Goal: Transaction & Acquisition: Obtain resource

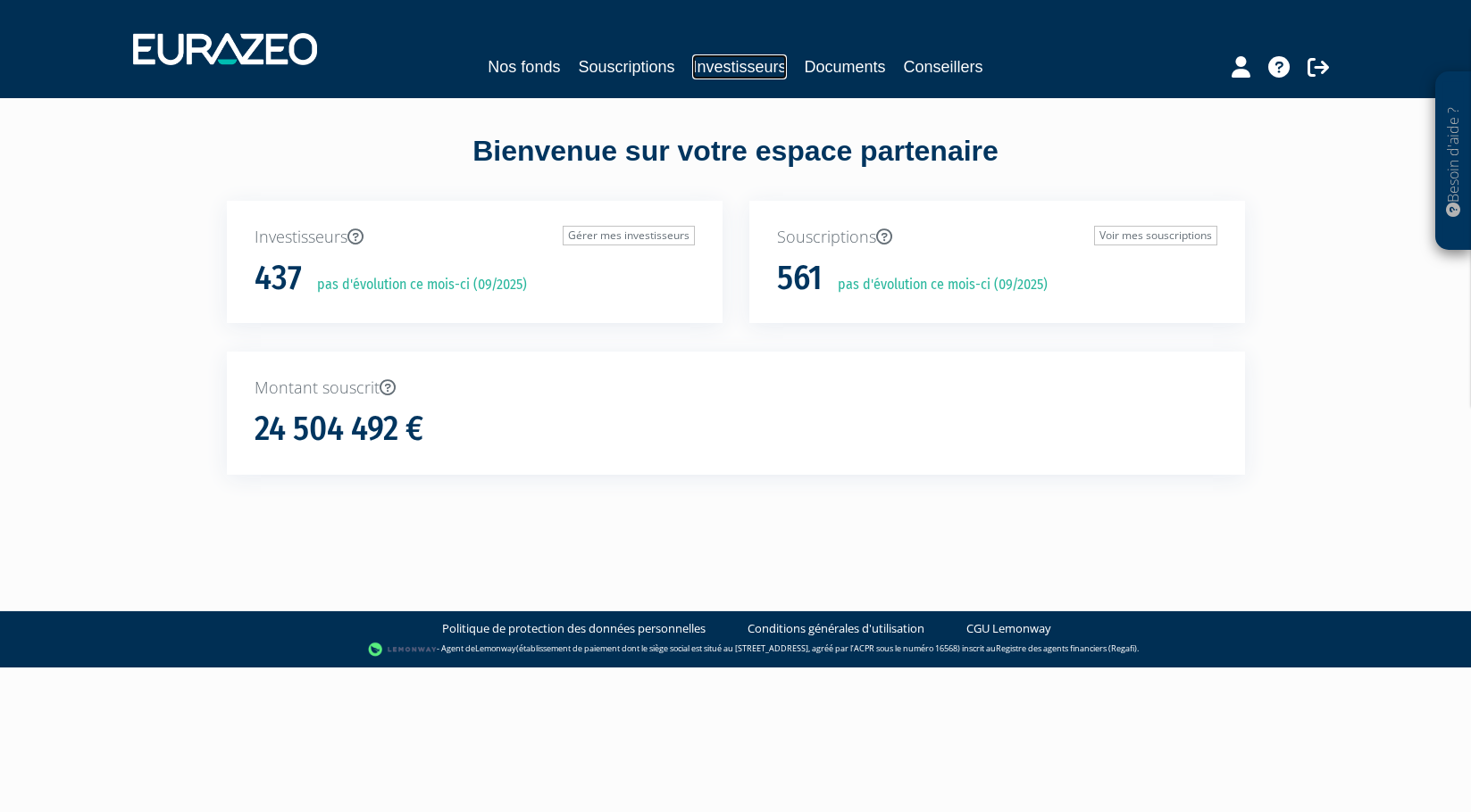
click at [728, 70] on link "Investisseurs" at bounding box center [739, 66] width 94 height 25
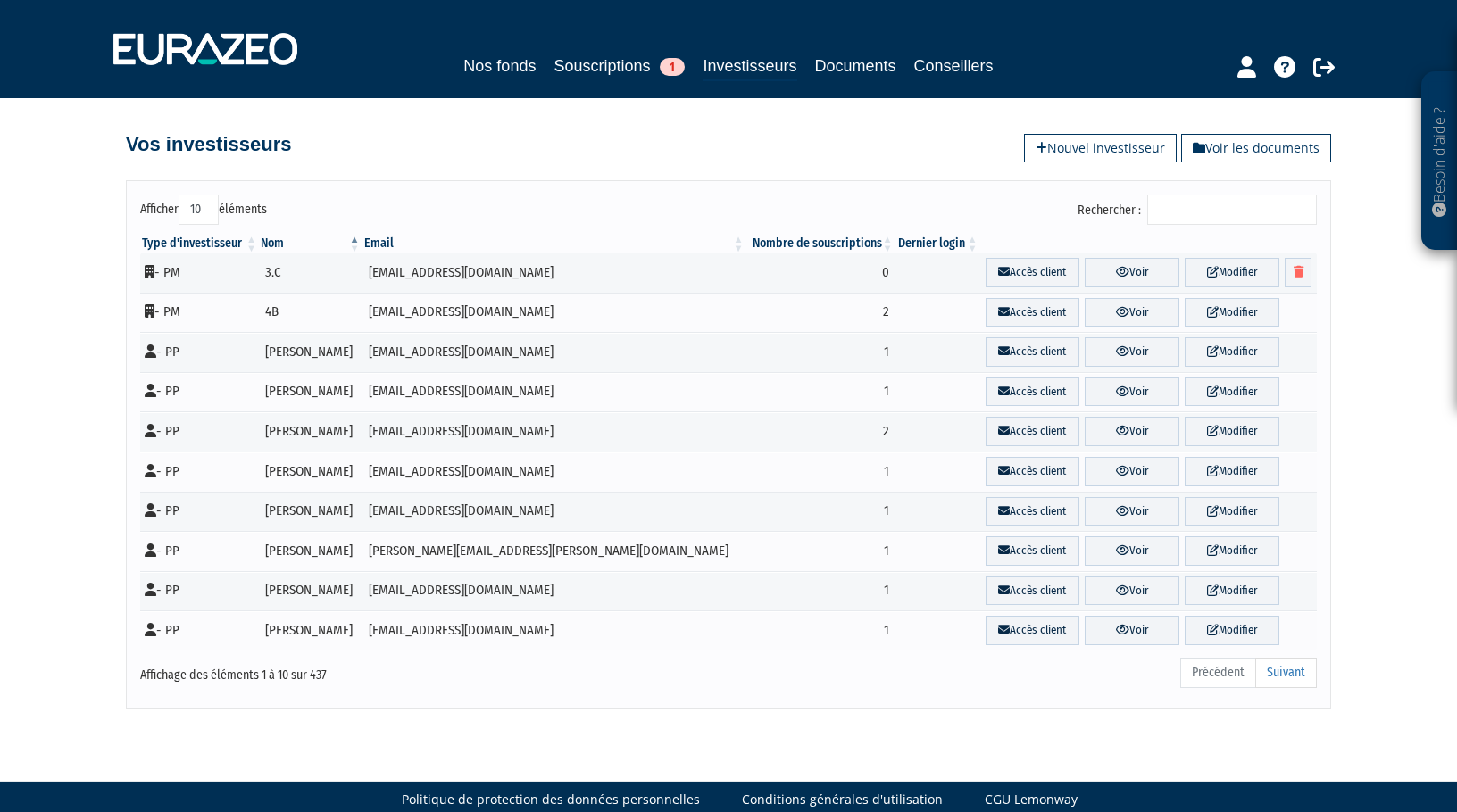
click at [1196, 201] on input "Rechercher :" at bounding box center [1231, 210] width 169 height 30
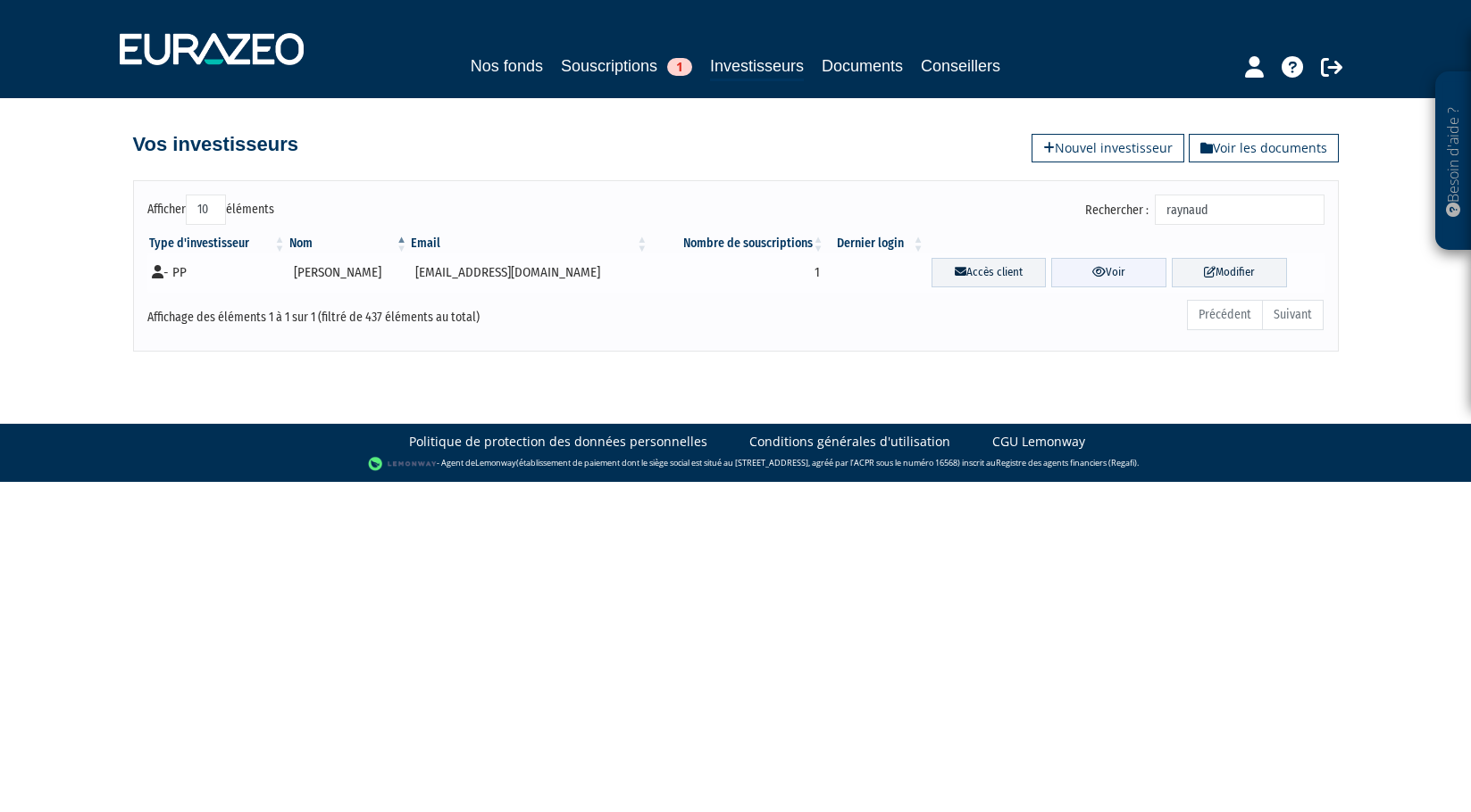
type input "raynaud"
click at [1109, 271] on link "Voir" at bounding box center [1108, 272] width 115 height 29
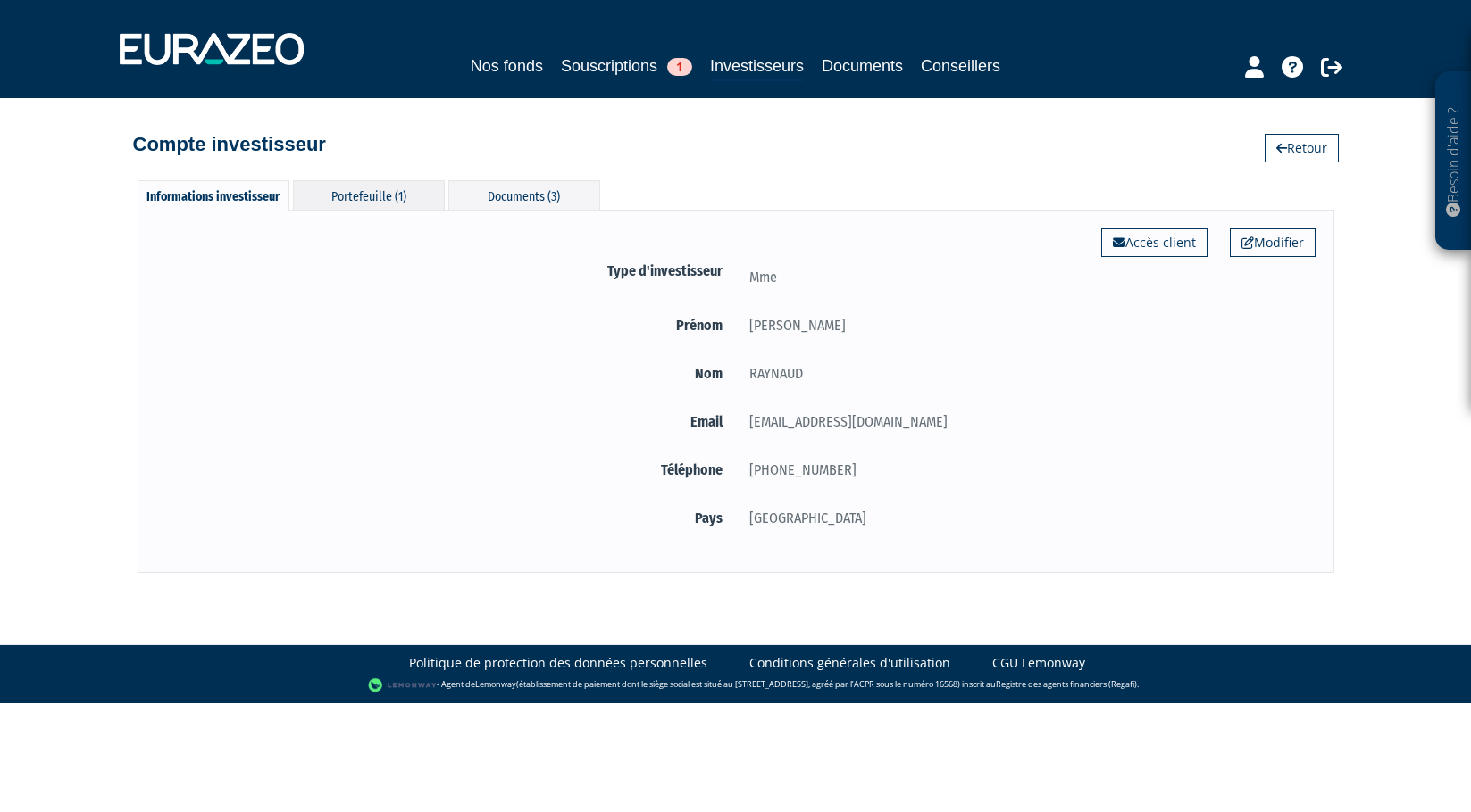
click at [376, 194] on div "Portefeuille (1)" at bounding box center [369, 195] width 152 height 29
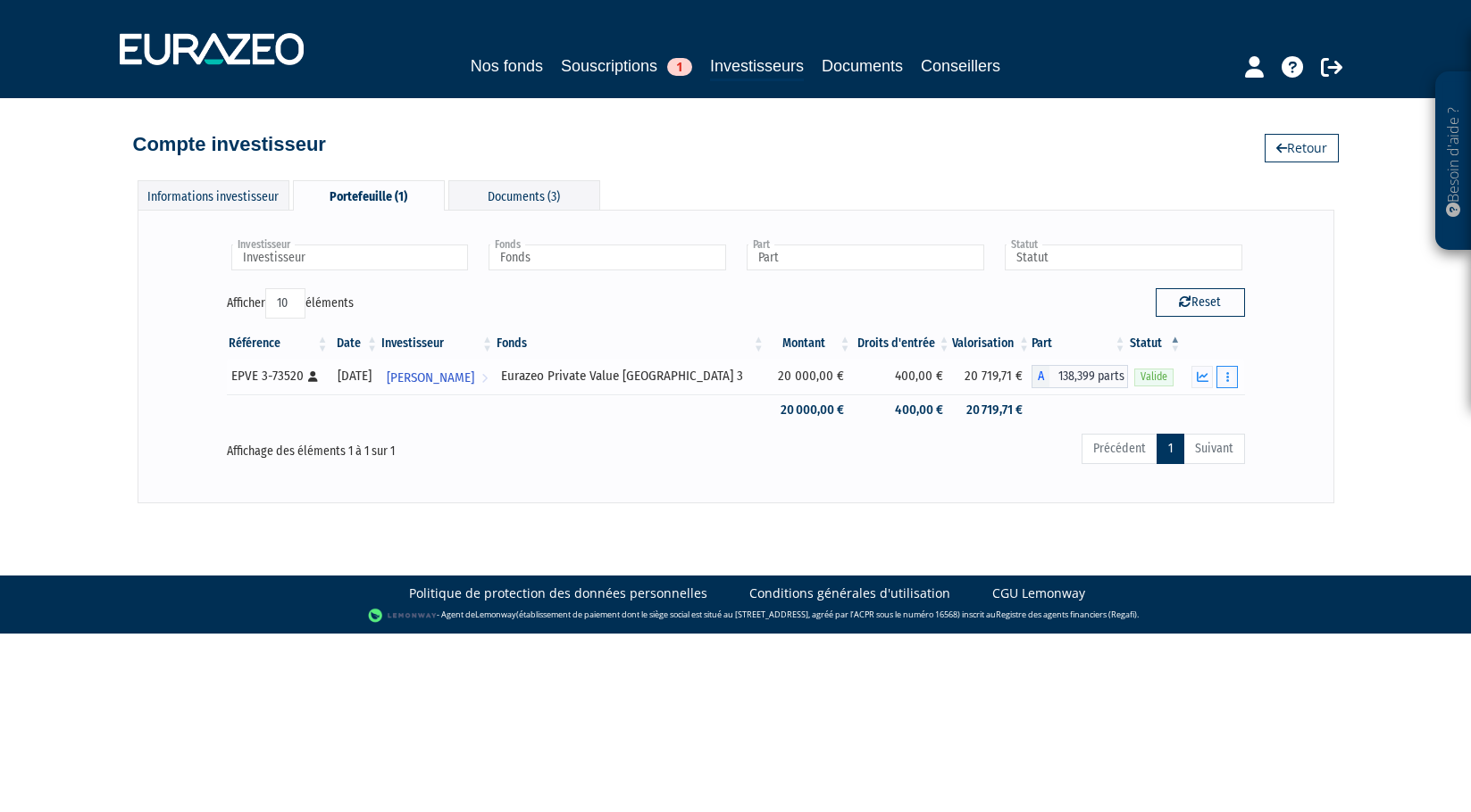
click at [1227, 374] on icon "button" at bounding box center [1227, 377] width 3 height 11
click at [1205, 409] on link "Documents" at bounding box center [1187, 409] width 89 height 29
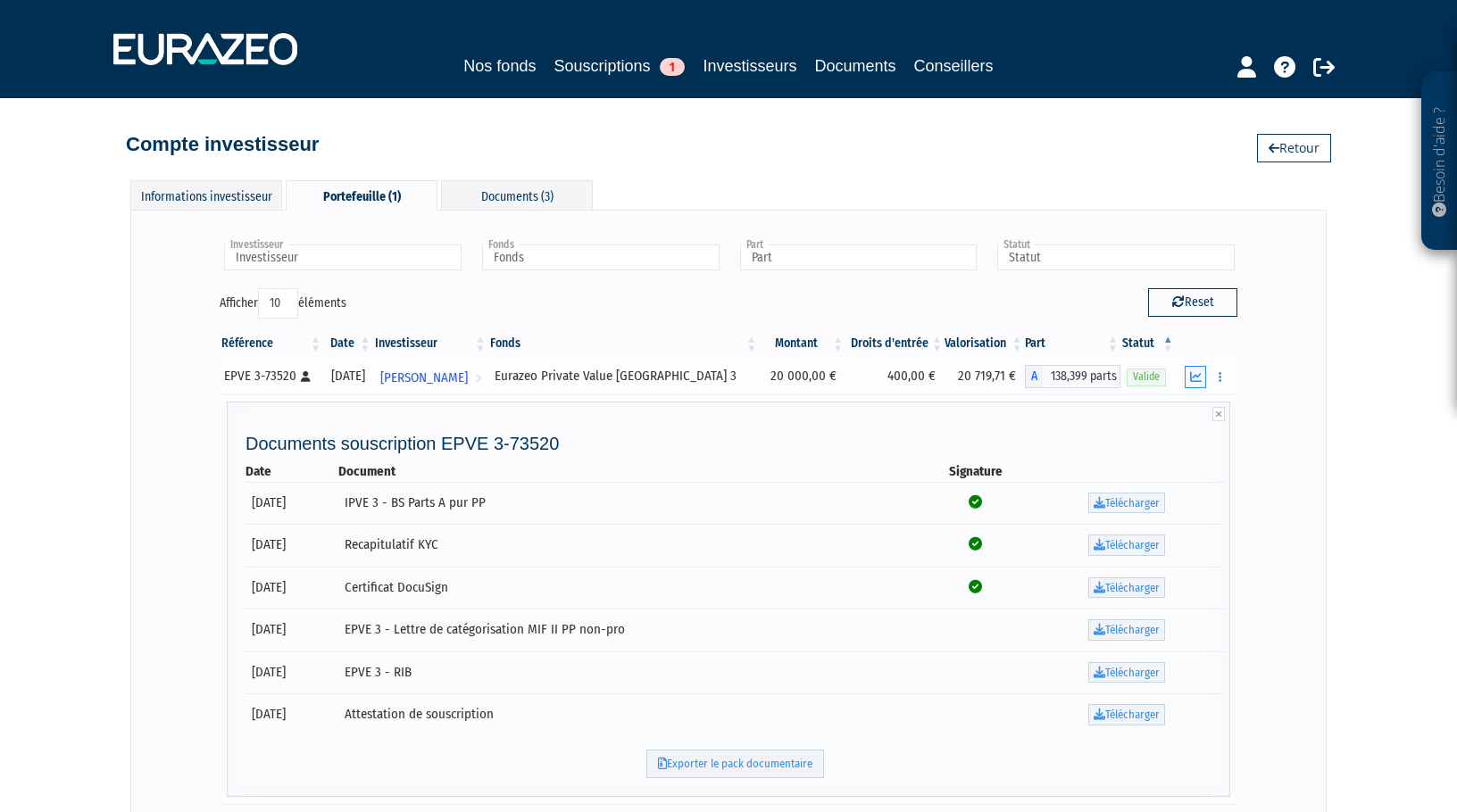
click at [1198, 373] on icon "button" at bounding box center [1196, 377] width 11 height 11
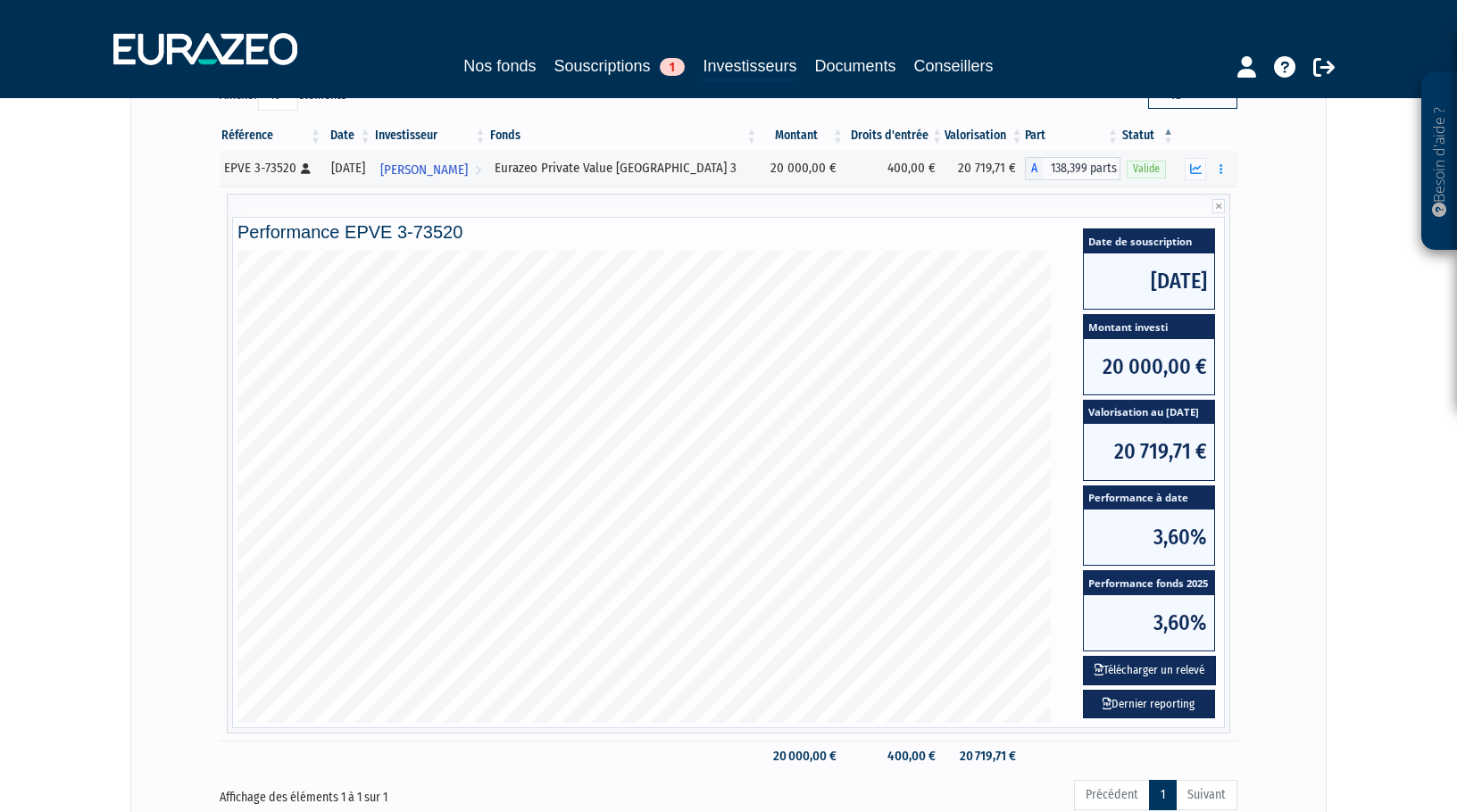
scroll to position [179, 0]
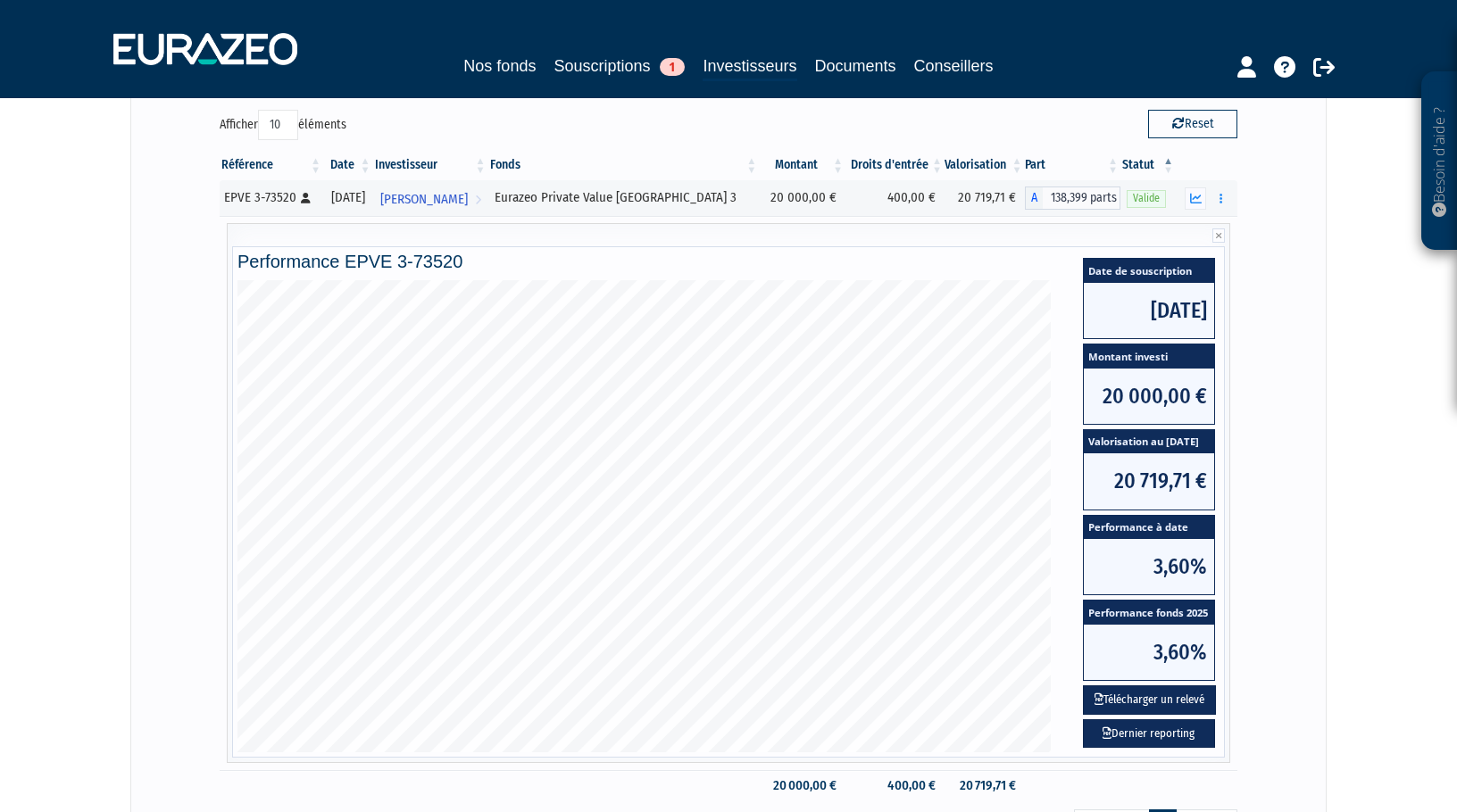
click at [1314, 427] on div "Investisseur [PERSON_NAME] Investisseur Fonds Eurazeo Private Value Europe 3 Fo…" at bounding box center [728, 455] width 1197 height 848
drag, startPoint x: 1350, startPoint y: 519, endPoint x: 1362, endPoint y: 557, distance: 39.8
click at [1350, 519] on div "Besoin d'aide ? × J'ai besoin d'aide Si vous avez une question à propos du fonc…" at bounding box center [728, 350] width 1457 height 1058
click at [1160, 706] on button "Télécharger un relevé" at bounding box center [1150, 700] width 133 height 29
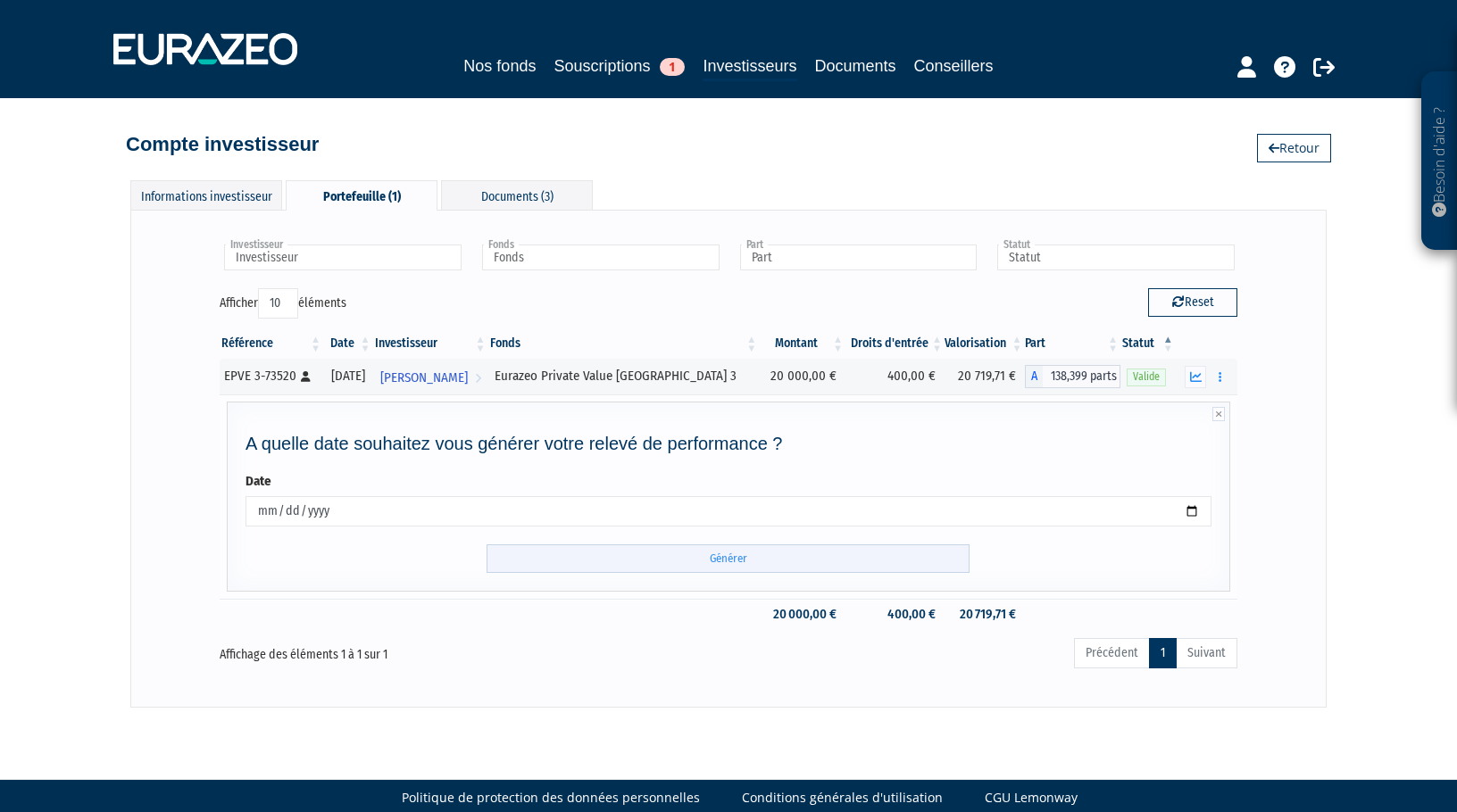
click at [695, 547] on input "Générer" at bounding box center [728, 558] width 483 height 29
click at [674, 568] on input "Générer" at bounding box center [728, 558] width 483 height 29
click at [736, 565] on input "Générer" at bounding box center [728, 558] width 483 height 29
